Goal: Transaction & Acquisition: Book appointment/travel/reservation

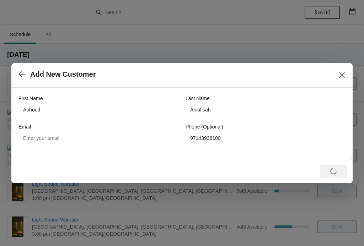
scroll to position [1115, 0]
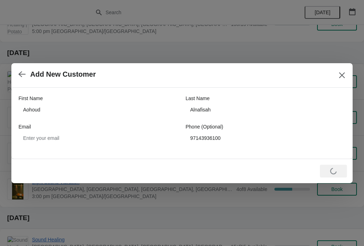
click at [339, 74] on icon "Close" at bounding box center [341, 75] width 7 height 7
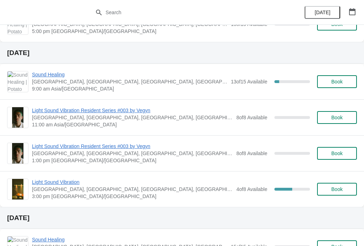
click at [336, 188] on span "Book" at bounding box center [336, 189] width 11 height 6
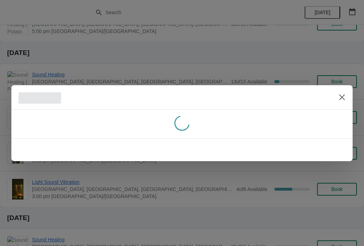
scroll to position [0, 0]
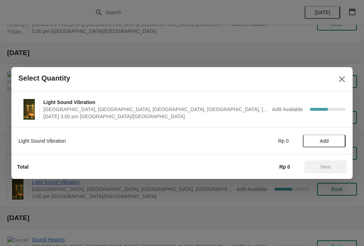
click at [330, 138] on button "Add" at bounding box center [324, 141] width 43 height 13
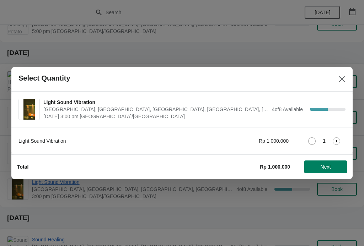
click at [327, 167] on span "Next" at bounding box center [325, 167] width 10 height 6
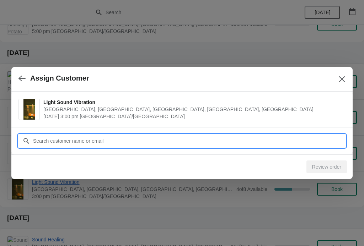
click at [192, 142] on input "Customer" at bounding box center [189, 141] width 313 height 13
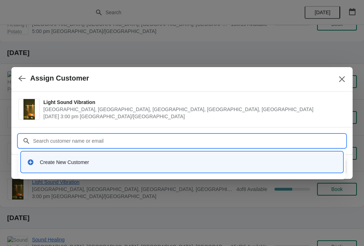
click at [85, 162] on div "Create New Customer" at bounding box center [188, 162] width 297 height 7
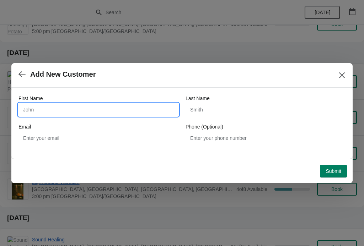
click at [91, 113] on input "First Name" at bounding box center [98, 109] width 160 height 13
type input "Aohoud"
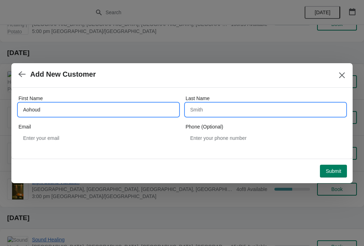
click at [225, 112] on input "Last Name" at bounding box center [265, 109] width 160 height 13
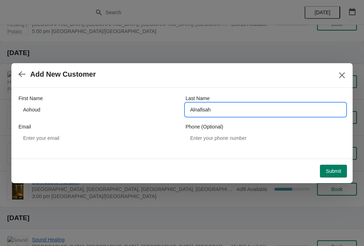
type input "Alnafisah"
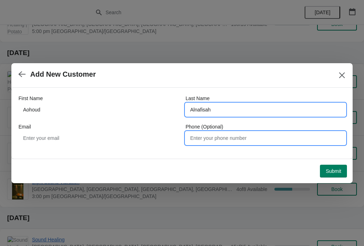
click at [215, 136] on input "Phone (Optional)" at bounding box center [265, 138] width 160 height 13
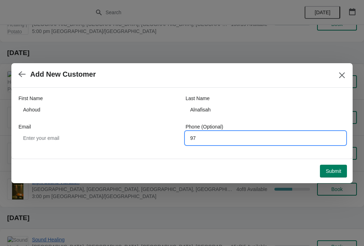
type input "9"
click at [166, 152] on div "First Name [PERSON_NAME] Last Name [PERSON_NAME] Email Phone (Optional)" at bounding box center [181, 123] width 341 height 71
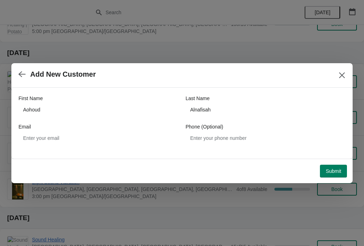
click at [336, 167] on button "Submit" at bounding box center [333, 171] width 27 height 13
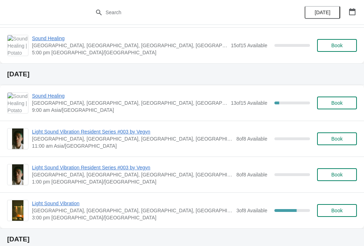
scroll to position [856, 0]
click at [70, 206] on span "Light Sound Vibration" at bounding box center [132, 203] width 201 height 7
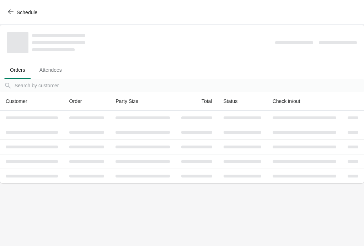
scroll to position [0, 0]
